Goal: Navigation & Orientation: Find specific page/section

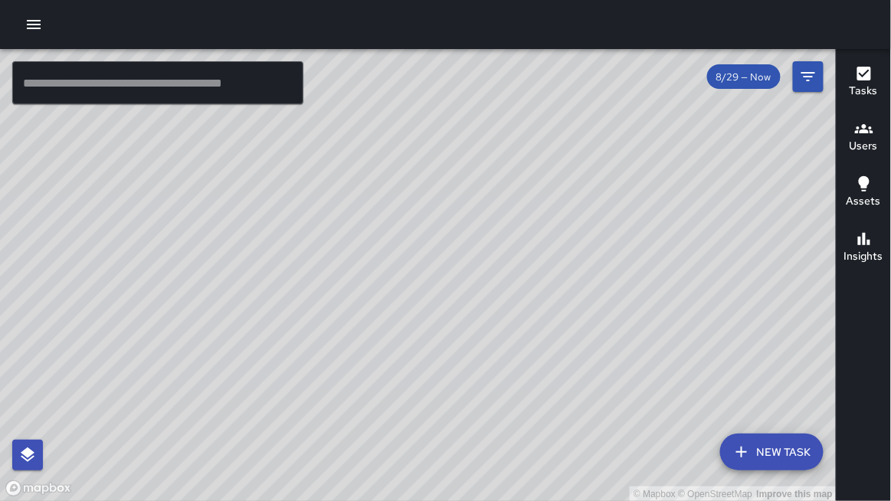
click at [34, 21] on icon "button" at bounding box center [34, 24] width 14 height 9
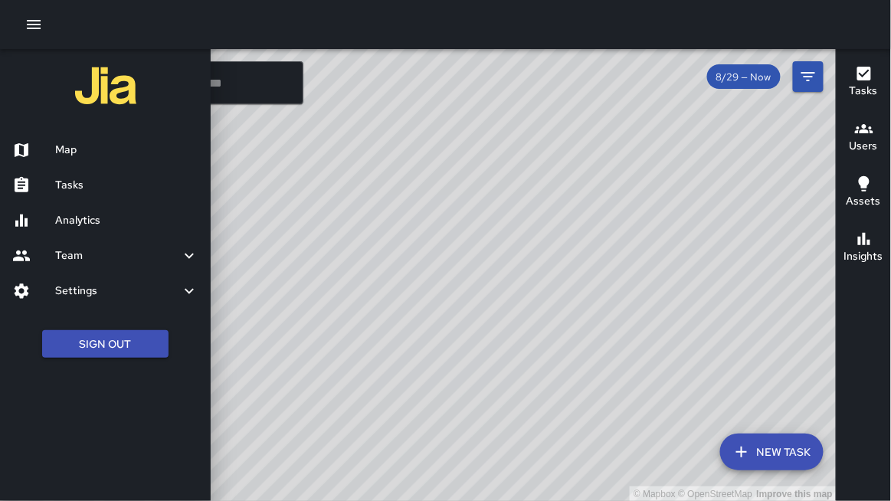
click at [72, 254] on h6 "Team" at bounding box center [117, 255] width 125 height 17
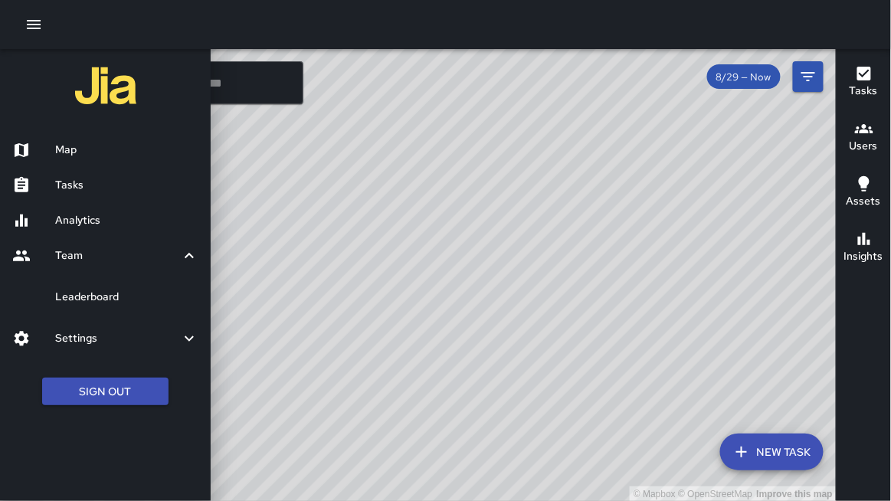
click at [93, 297] on h6 "Leaderboard" at bounding box center [126, 297] width 143 height 17
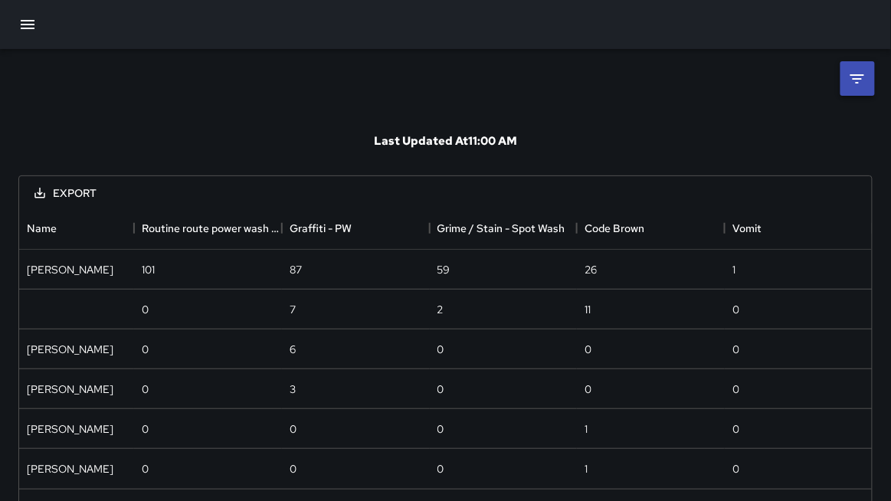
scroll to position [281, 854]
click at [123, 231] on icon "Menu" at bounding box center [122, 228] width 2 height 10
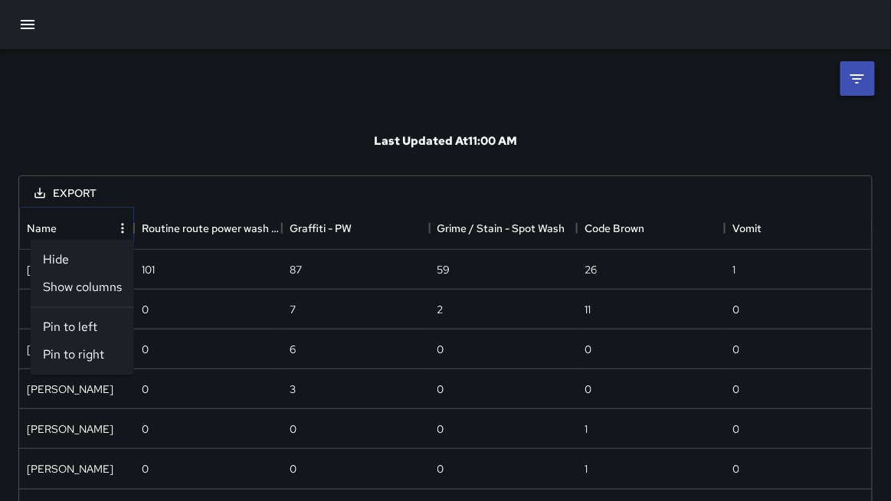
click at [123, 231] on icon "Menu" at bounding box center [122, 228] width 2 height 10
click at [860, 73] on icon at bounding box center [857, 79] width 18 height 18
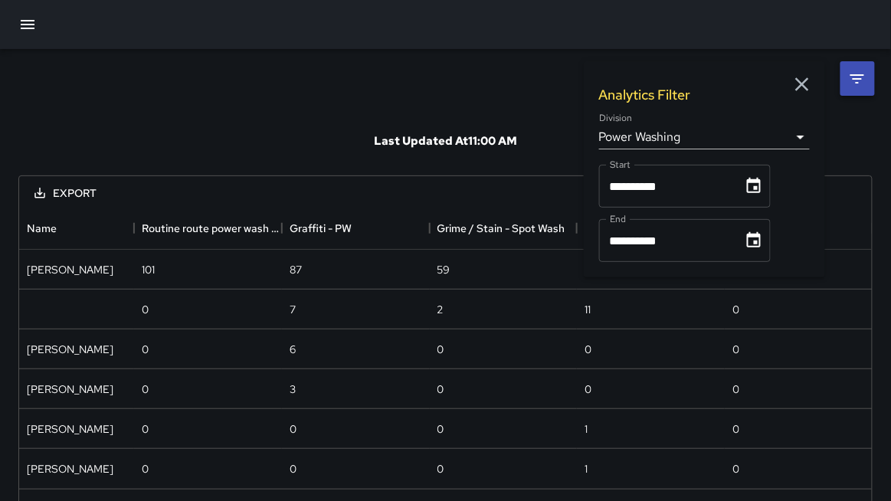
click at [660, 130] on body "**********" at bounding box center [445, 274] width 891 height 549
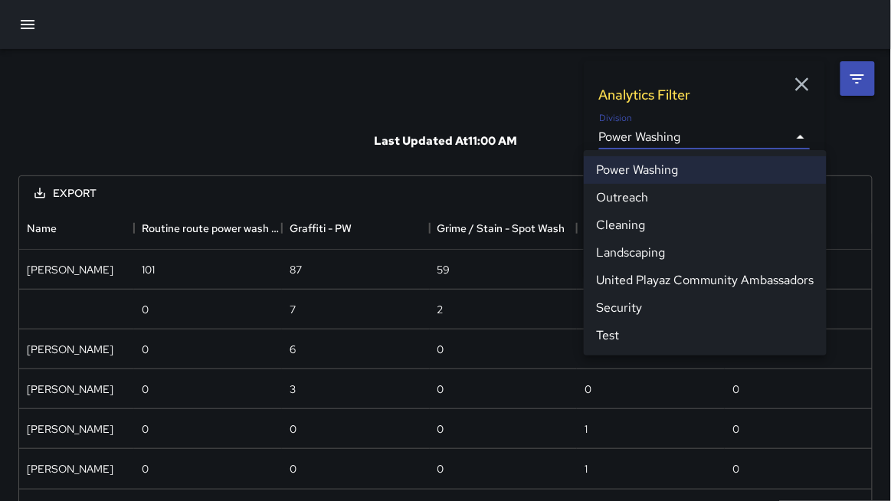
click at [624, 224] on li "Cleaning" at bounding box center [705, 225] width 243 height 28
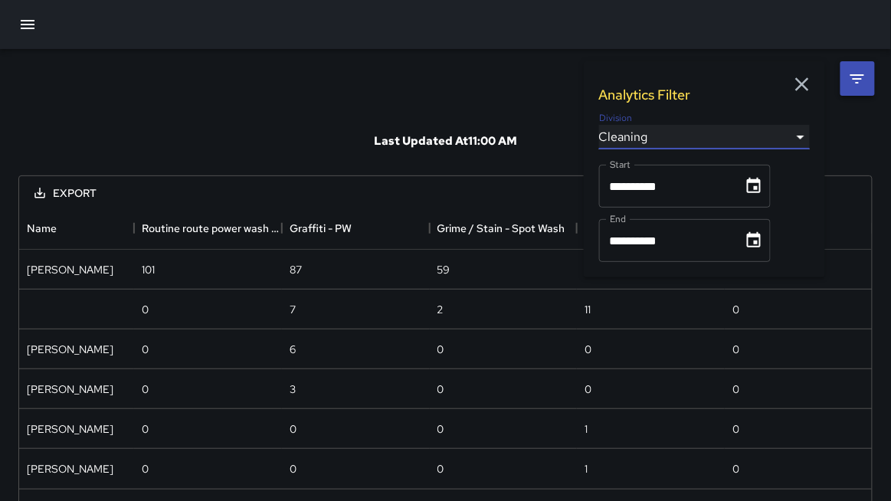
type input "**********"
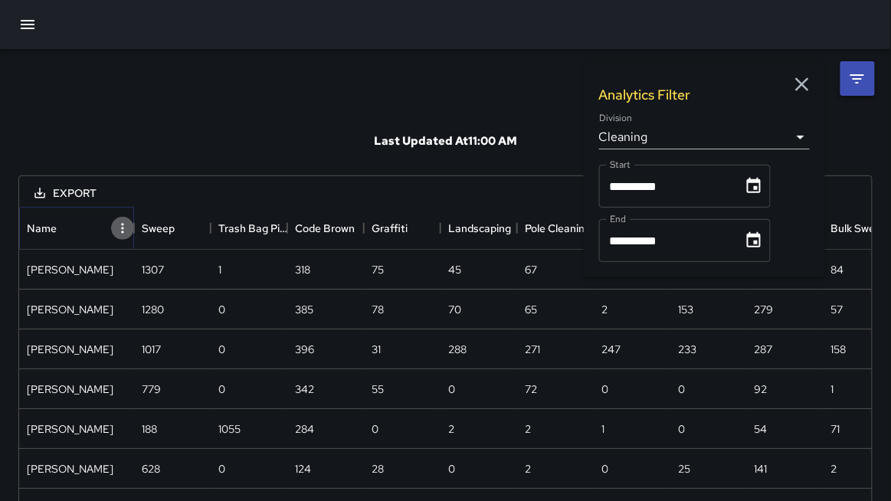
click at [120, 225] on icon "Menu" at bounding box center [122, 228] width 15 height 15
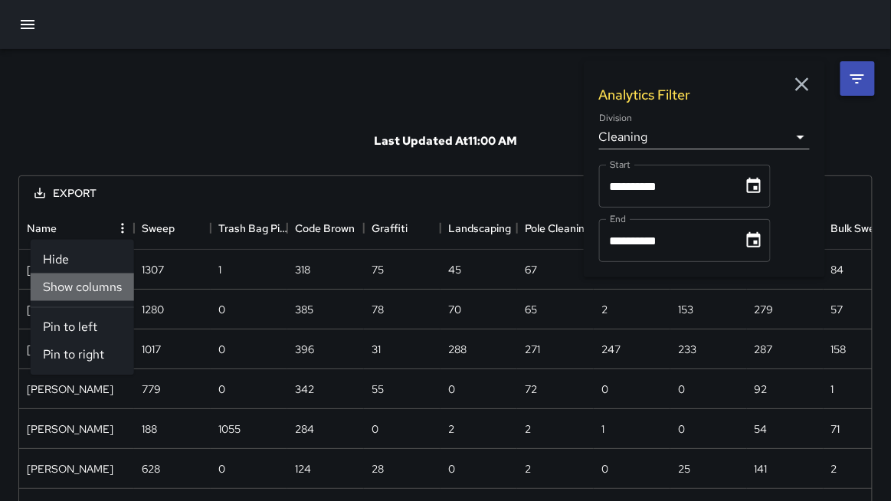
click at [88, 282] on li "Show columns" at bounding box center [82, 288] width 103 height 28
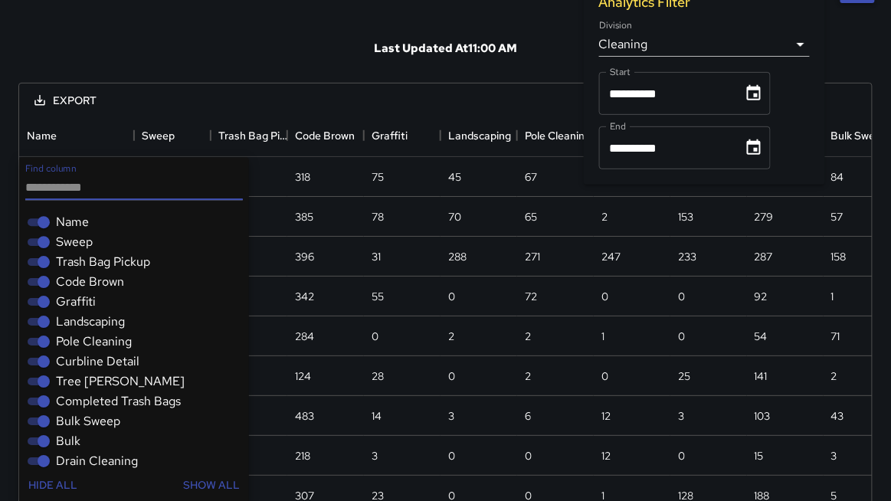
scroll to position [88, 0]
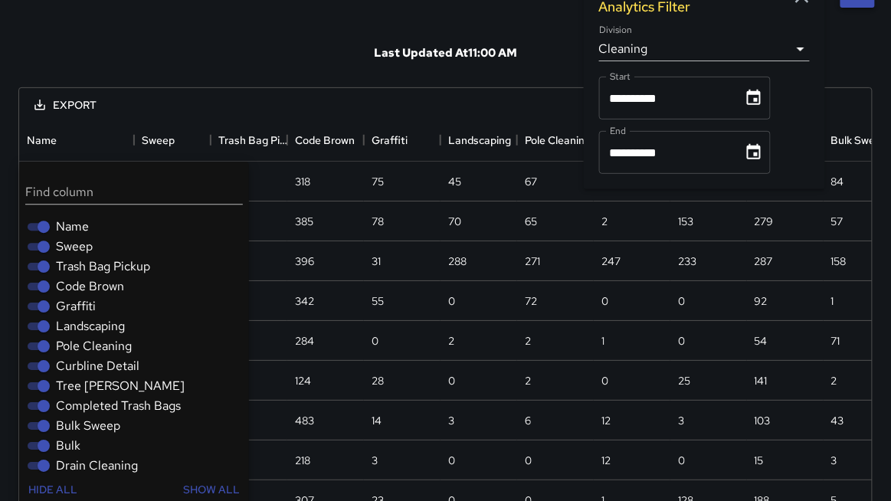
click at [64, 246] on span "Sweep" at bounding box center [74, 247] width 37 height 18
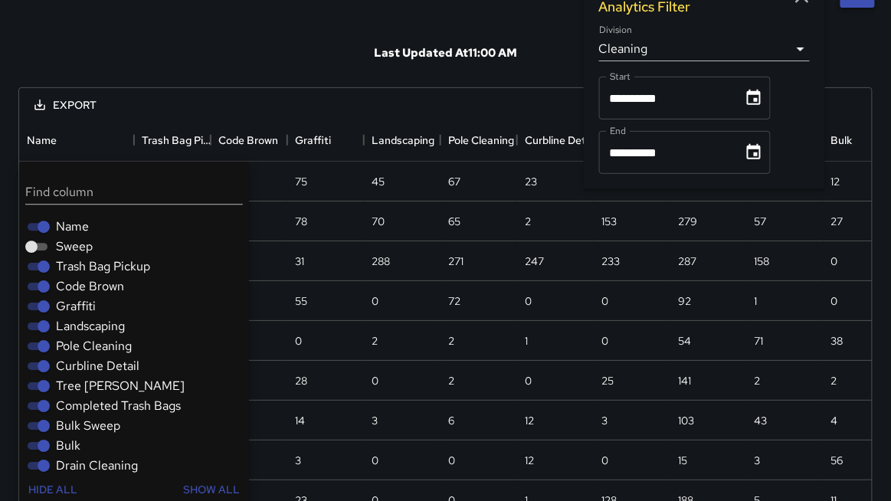
drag, startPoint x: 61, startPoint y: 264, endPoint x: 57, endPoint y: 283, distance: 19.4
click at [61, 264] on span "Trash Bag Pickup" at bounding box center [103, 266] width 94 height 18
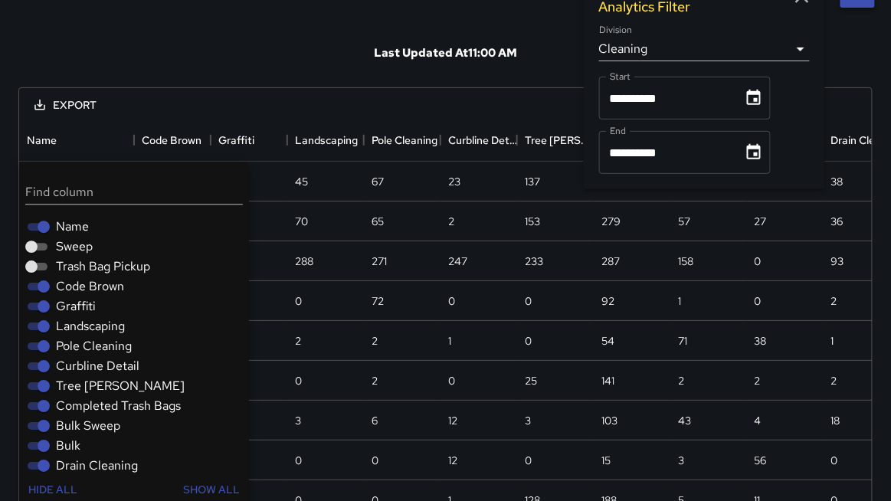
drag, startPoint x: 69, startPoint y: 308, endPoint x: 70, endPoint y: 316, distance: 8.6
click at [70, 308] on span "Graffiti" at bounding box center [76, 306] width 40 height 18
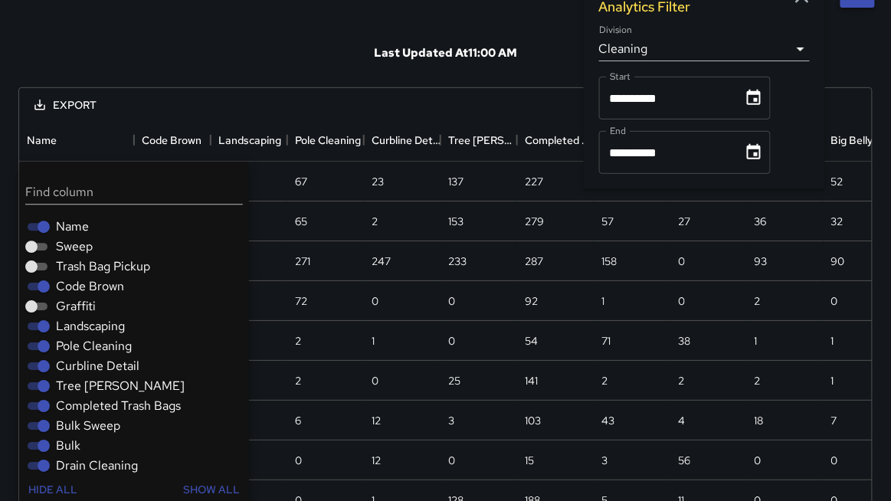
click at [69, 321] on span "Landscaping" at bounding box center [90, 326] width 69 height 18
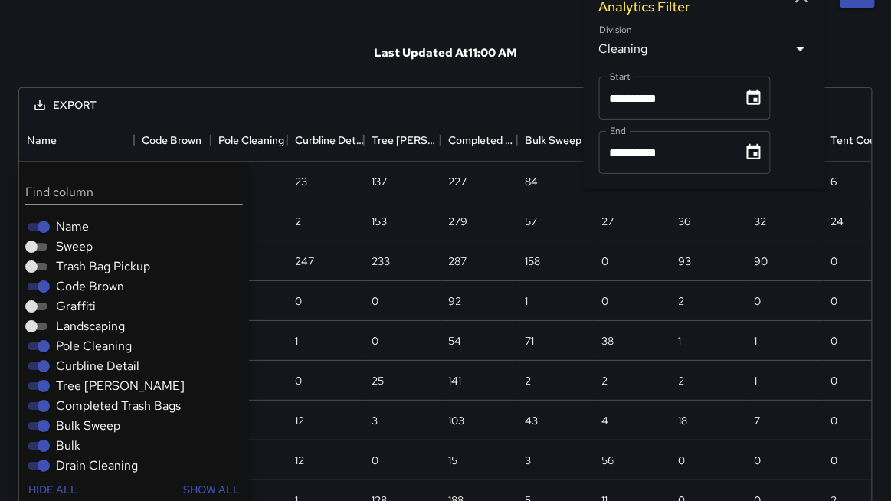
click at [66, 343] on span "Pole Cleaning" at bounding box center [94, 346] width 76 height 18
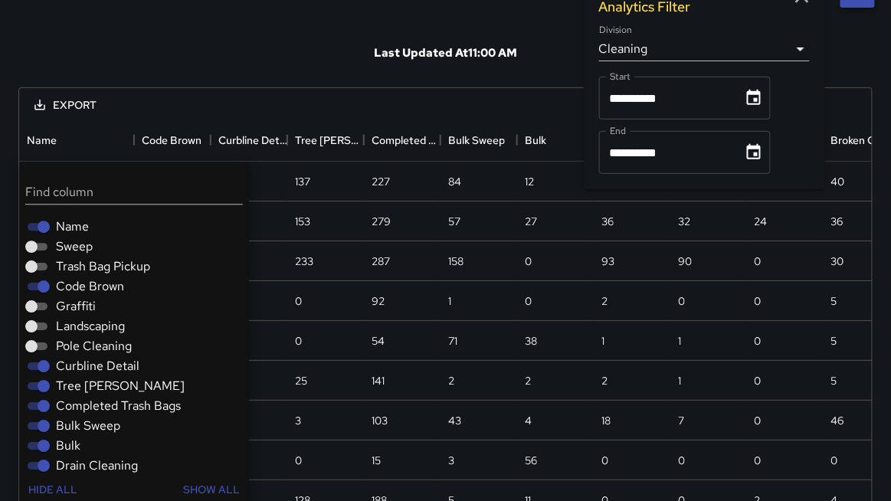
click at [70, 364] on span "Curbline Detail" at bounding box center [98, 366] width 84 height 18
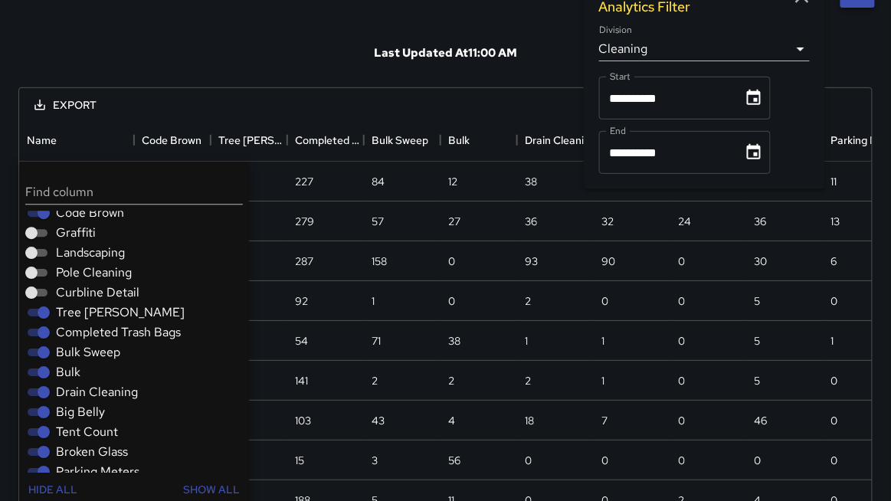
scroll to position [74, 0]
drag, startPoint x: 91, startPoint y: 307, endPoint x: 95, endPoint y: 332, distance: 24.8
click at [91, 308] on span "Tree [PERSON_NAME]" at bounding box center [120, 312] width 129 height 18
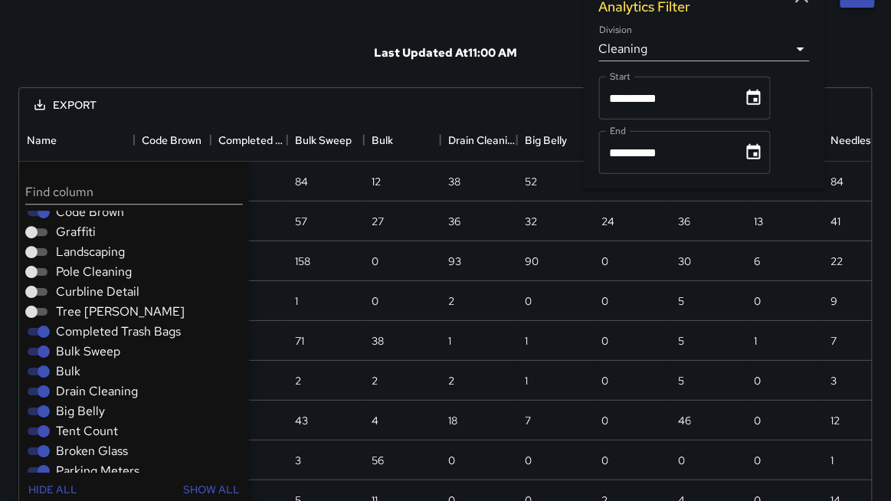
click at [95, 333] on span "Completed Trash Bags" at bounding box center [118, 332] width 125 height 18
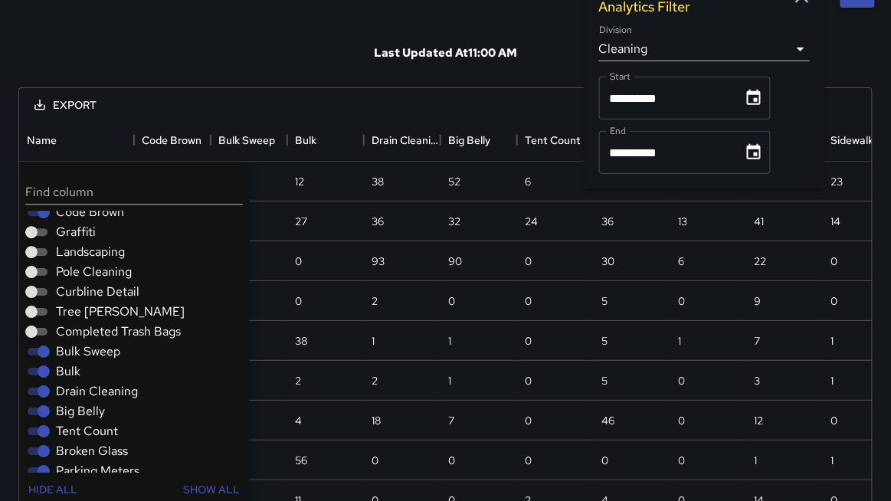
drag, startPoint x: 92, startPoint y: 348, endPoint x: 90, endPoint y: 362, distance: 13.9
click at [92, 349] on span "Bulk Sweep" at bounding box center [88, 352] width 64 height 18
click at [85, 365] on div "Bulk" at bounding box center [137, 372] width 224 height 20
drag, startPoint x: 67, startPoint y: 369, endPoint x: 58, endPoint y: 381, distance: 14.7
click at [67, 369] on span "Bulk" at bounding box center [68, 371] width 25 height 18
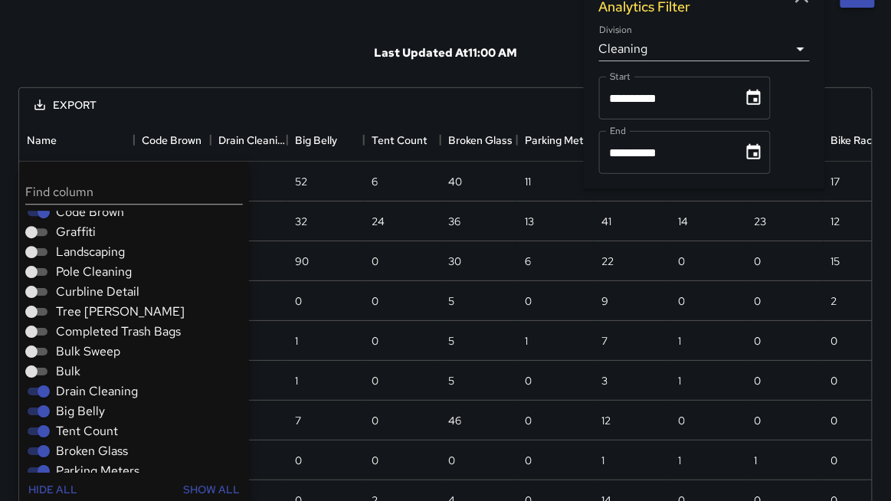
drag, startPoint x: 57, startPoint y: 387, endPoint x: 61, endPoint y: 407, distance: 20.4
click at [57, 387] on span "Drain Cleaning" at bounding box center [97, 391] width 82 height 18
drag, startPoint x: 63, startPoint y: 412, endPoint x: 62, endPoint y: 422, distance: 10.0
click at [63, 412] on span "Big Belly" at bounding box center [80, 411] width 49 height 18
click at [64, 431] on span "Tent Count" at bounding box center [87, 431] width 62 height 18
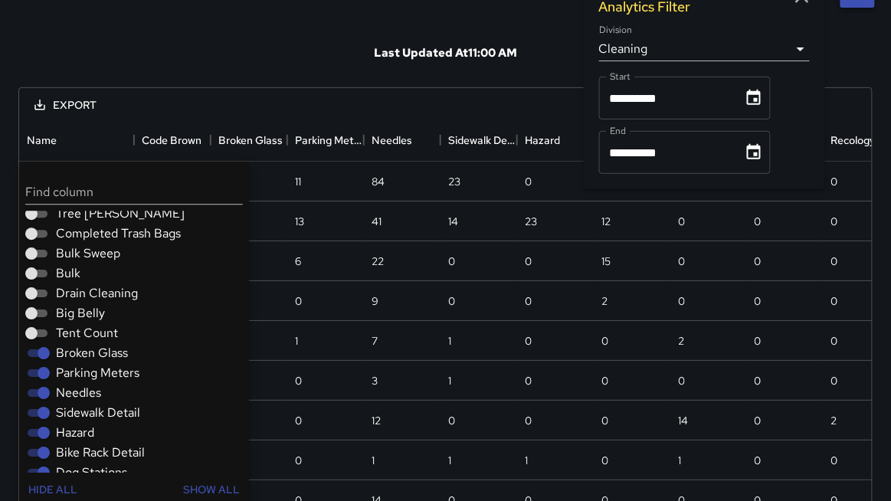
scroll to position [185, 0]
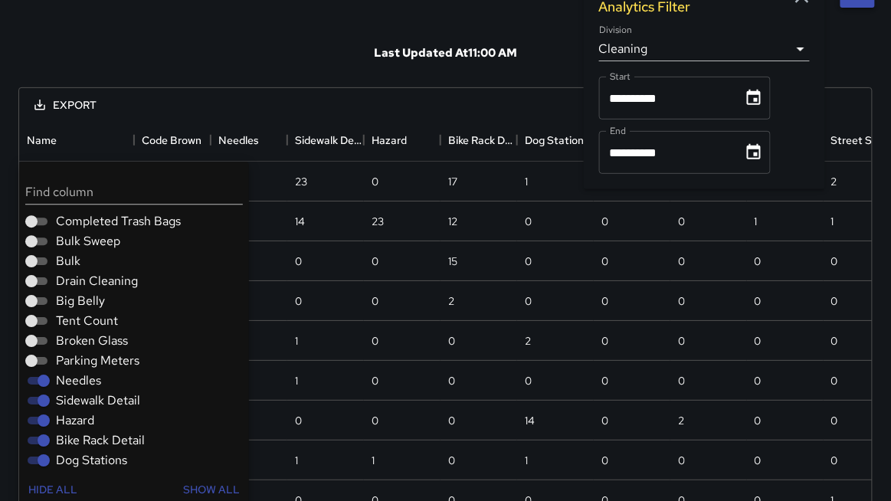
click at [57, 382] on label "Needles" at bounding box center [61, 381] width 79 height 18
click at [62, 379] on span "Needles" at bounding box center [78, 381] width 45 height 18
drag, startPoint x: 58, startPoint y: 400, endPoint x: 60, endPoint y: 421, distance: 20.7
click at [58, 400] on span "Sidewalk Detail" at bounding box center [98, 401] width 84 height 18
click at [62, 421] on span "Hazard" at bounding box center [75, 420] width 38 height 18
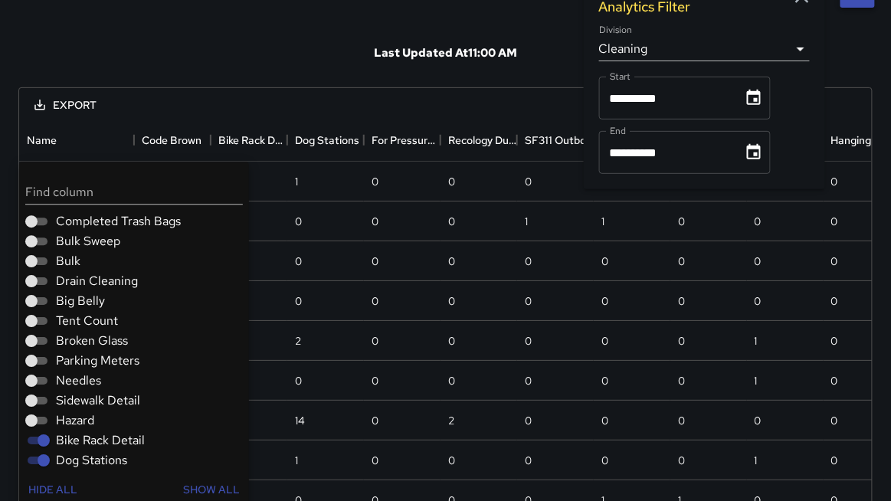
click at [77, 437] on span "Bike Rack Detail" at bounding box center [100, 440] width 89 height 18
click at [77, 456] on span "Dog Stations" at bounding box center [91, 460] width 71 height 18
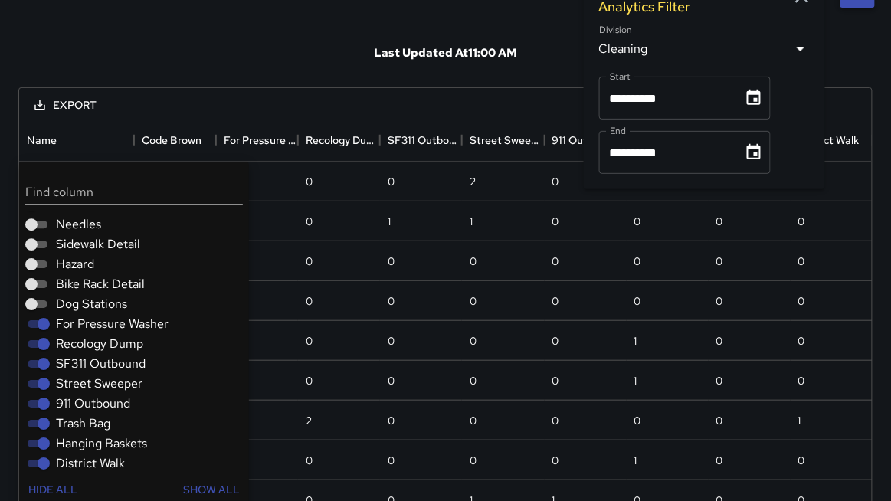
scroll to position [348, 0]
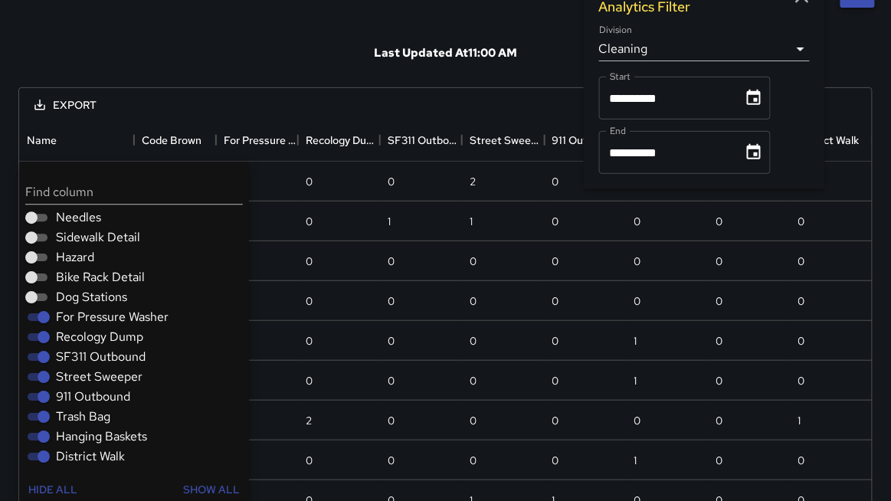
drag, startPoint x: 91, startPoint y: 311, endPoint x: 84, endPoint y: 321, distance: 12.6
click at [91, 311] on span "For Pressure Washer" at bounding box center [112, 317] width 113 height 18
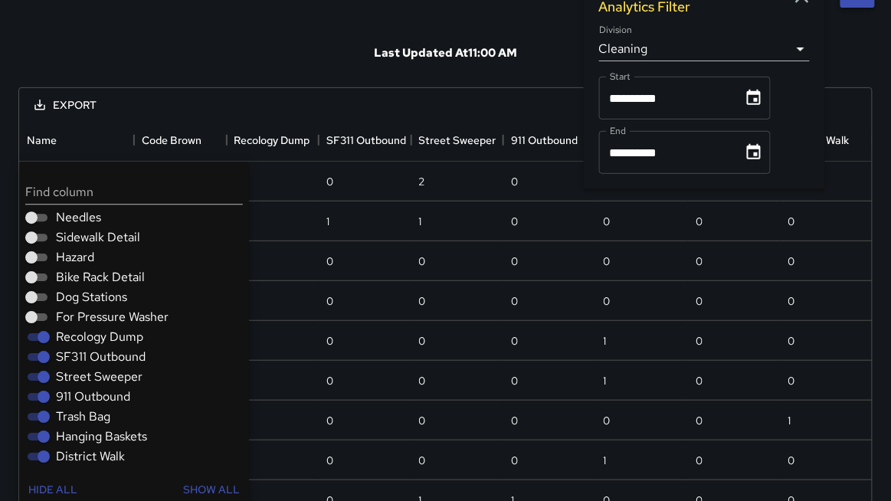
drag, startPoint x: 80, startPoint y: 331, endPoint x: 83, endPoint y: 353, distance: 22.3
click at [80, 332] on span "Recology Dump" at bounding box center [99, 337] width 87 height 18
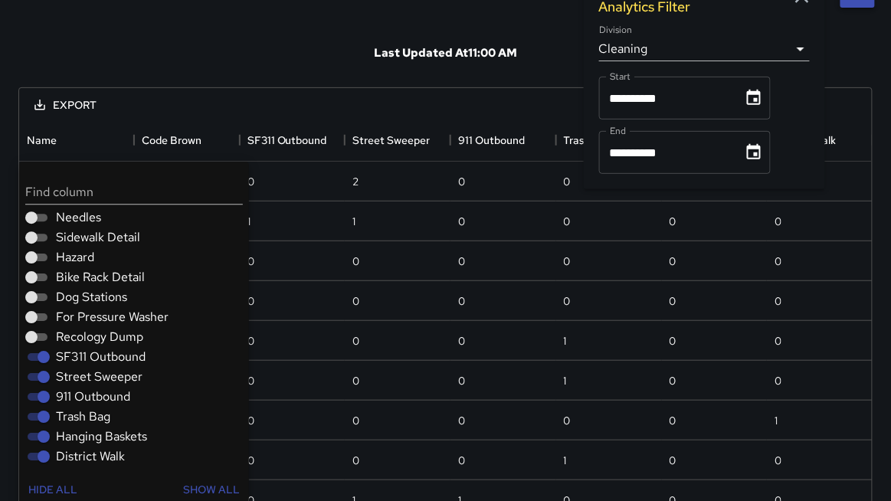
click at [84, 356] on span "SF311 Outbound" at bounding box center [101, 357] width 90 height 18
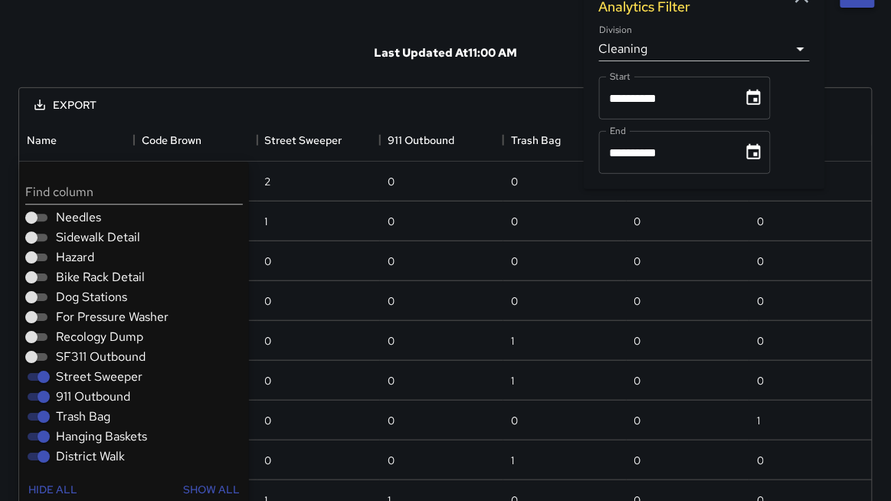
click at [81, 375] on span "Street Sweeper" at bounding box center [99, 377] width 87 height 18
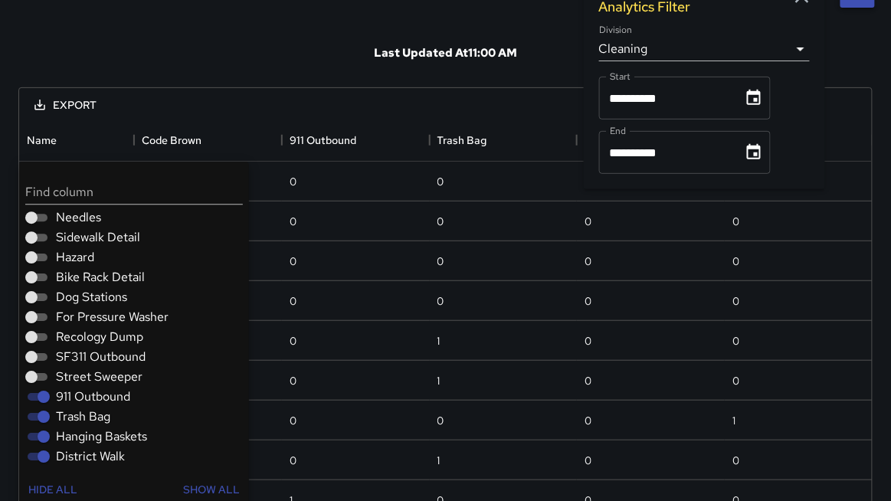
click at [79, 395] on span "911 Outbound" at bounding box center [93, 397] width 74 height 18
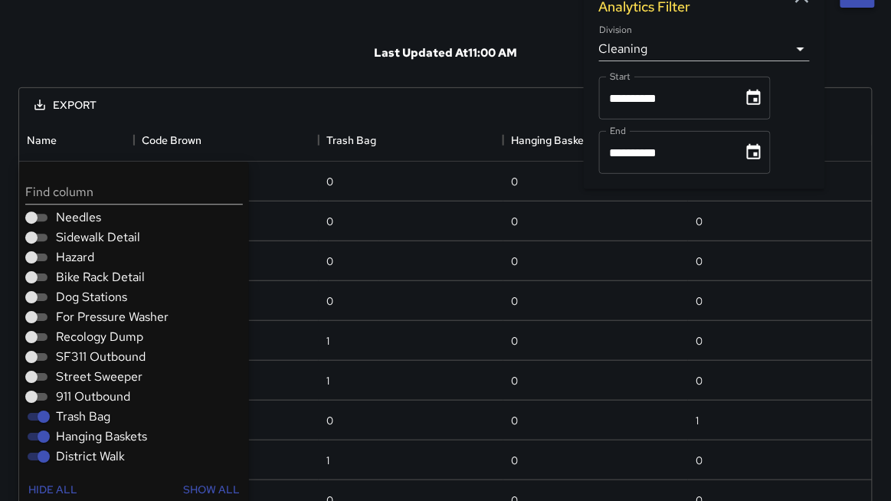
drag, startPoint x: 79, startPoint y: 413, endPoint x: 78, endPoint y: 435, distance: 22.2
click at [80, 415] on span "Trash Bag" at bounding box center [83, 417] width 54 height 18
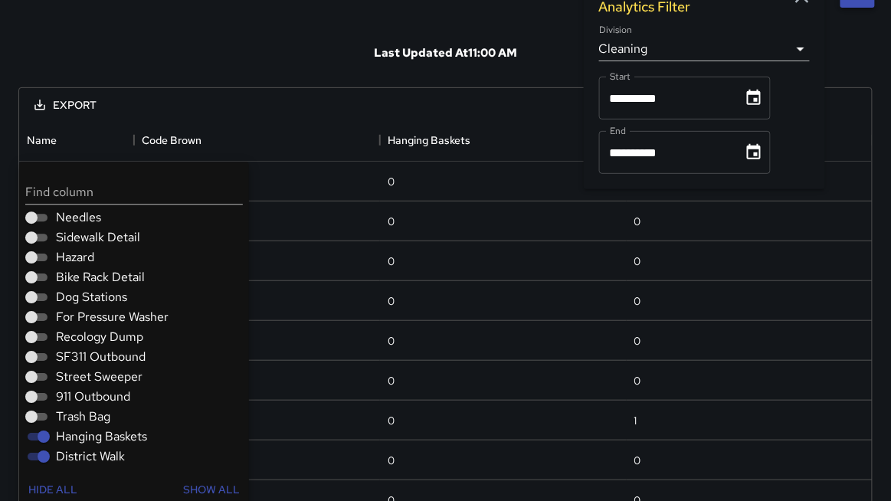
drag, startPoint x: 78, startPoint y: 436, endPoint x: 77, endPoint y: 449, distance: 13.0
click at [78, 436] on span "Hanging Baskets" at bounding box center [101, 437] width 91 height 18
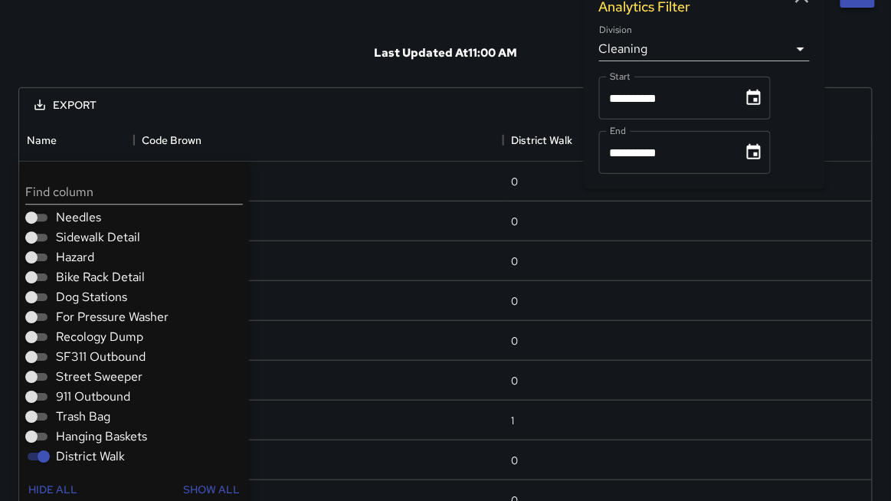
click at [78, 450] on span "District Walk" at bounding box center [90, 456] width 69 height 18
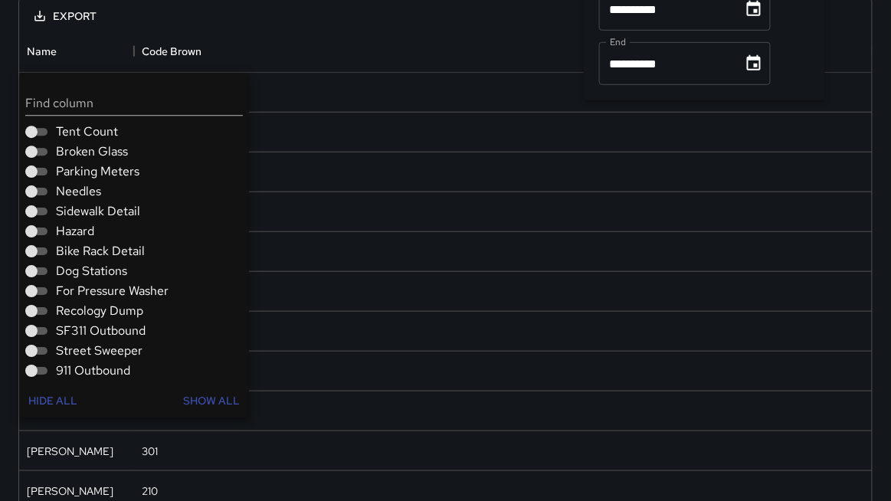
scroll to position [33, 0]
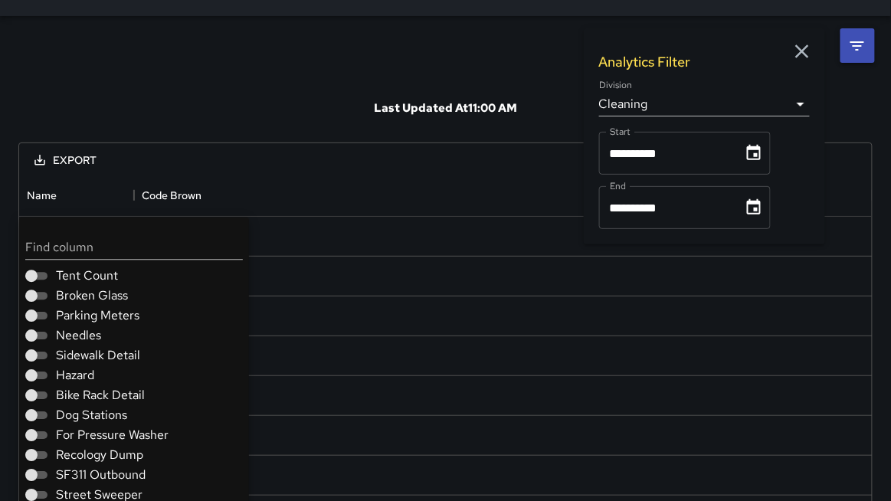
click at [306, 170] on div "Export" at bounding box center [445, 158] width 853 height 31
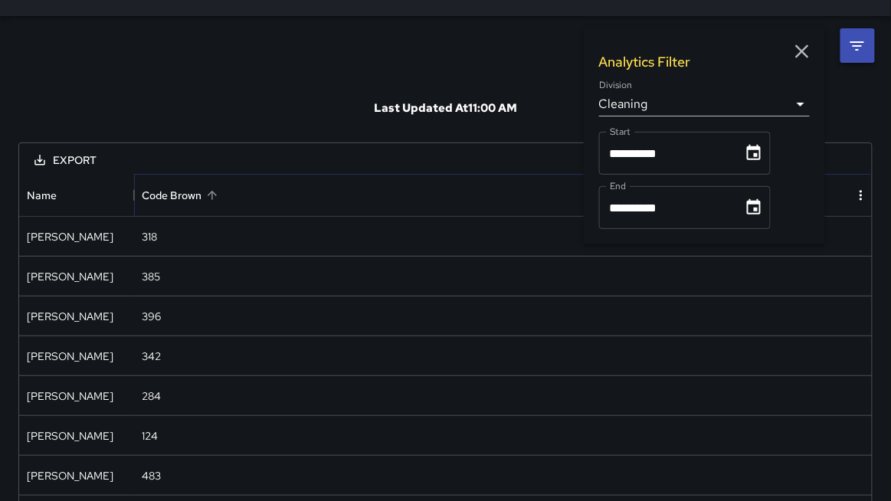
click at [212, 188] on icon "Sort" at bounding box center [212, 195] width 14 height 14
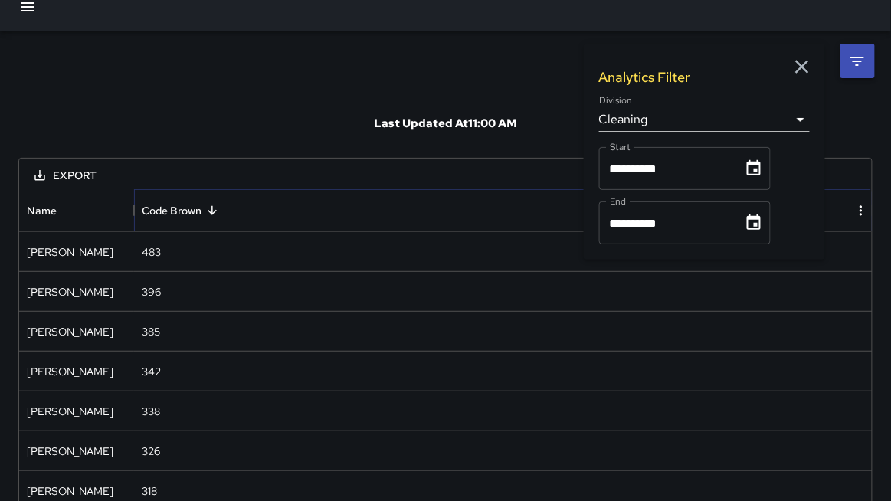
scroll to position [0, 0]
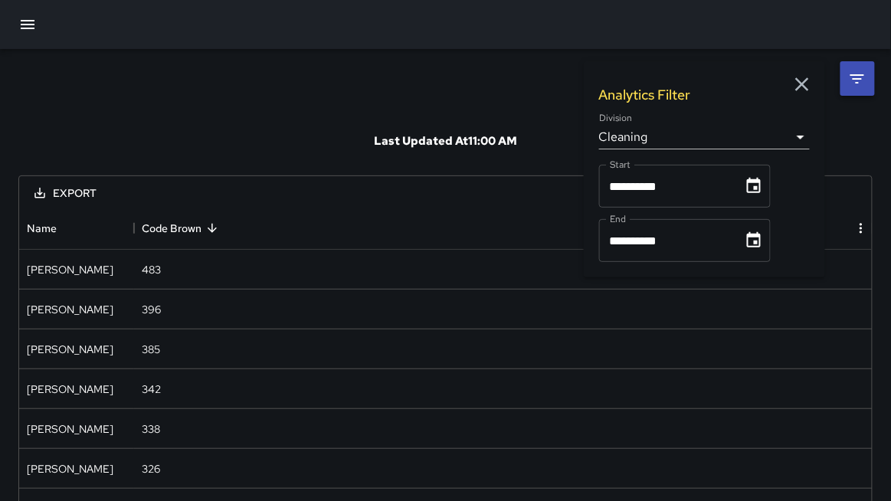
click at [793, 87] on icon "button" at bounding box center [802, 84] width 23 height 23
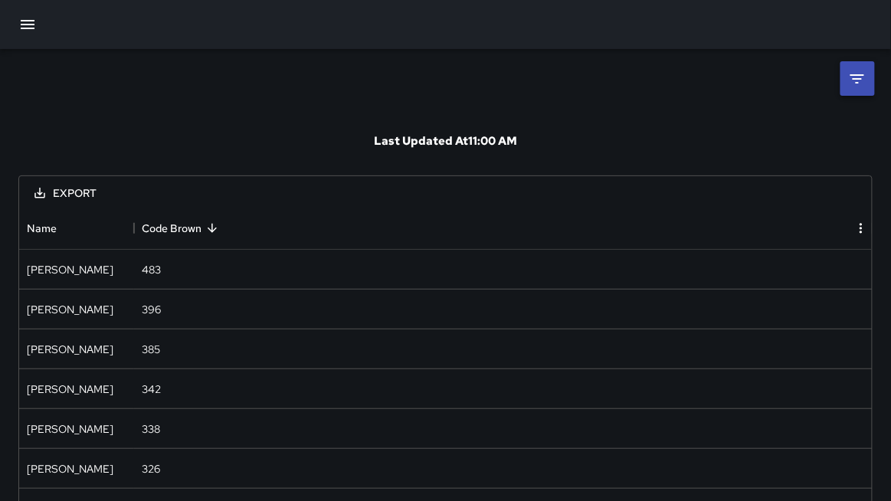
click at [28, 22] on icon "button" at bounding box center [27, 24] width 18 height 18
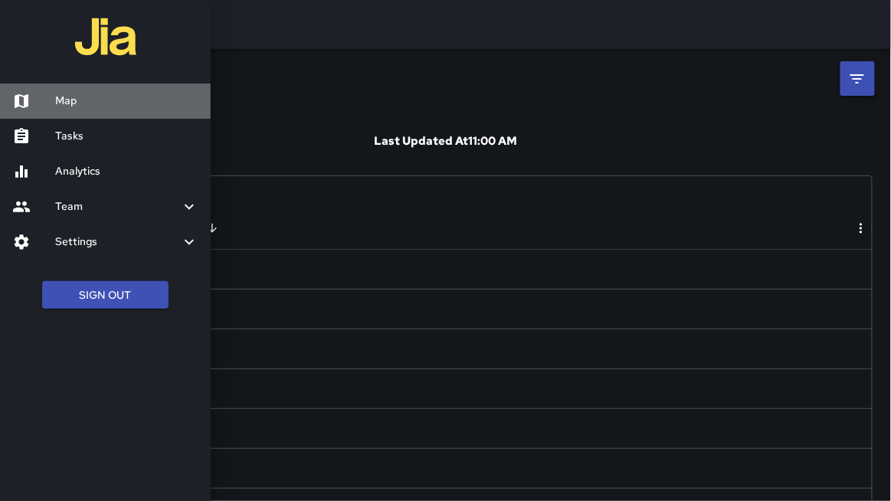
click at [67, 96] on h6 "Map" at bounding box center [126, 101] width 143 height 17
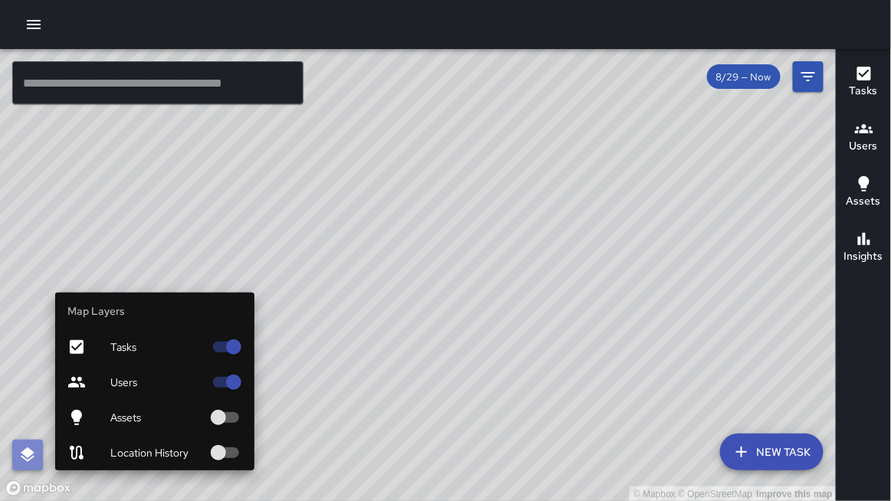
click at [23, 454] on icon "button" at bounding box center [28, 454] width 14 height 15
click at [110, 379] on span "Users" at bounding box center [156, 382] width 93 height 15
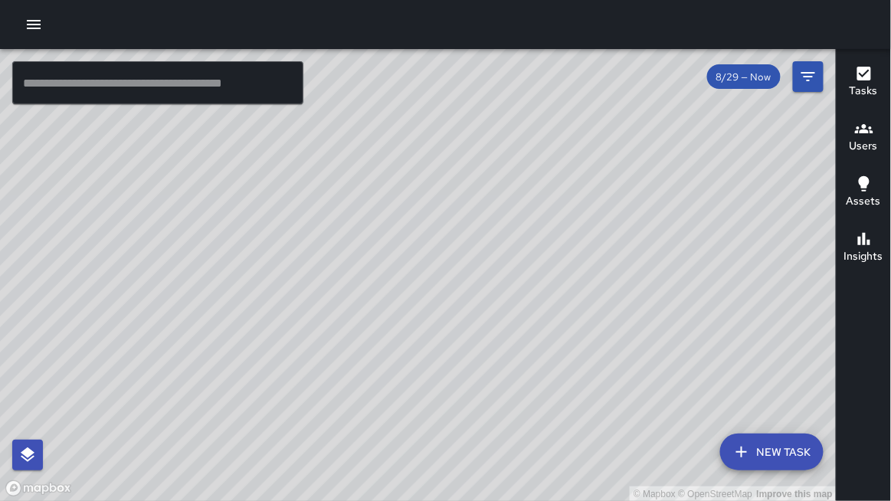
drag, startPoint x: 480, startPoint y: 336, endPoint x: 510, endPoint y: 278, distance: 65.8
click at [510, 278] on div "© Mapbox © OpenStreetMap Improve this map" at bounding box center [418, 275] width 837 height 453
